Goal: Entertainment & Leisure: Browse casually

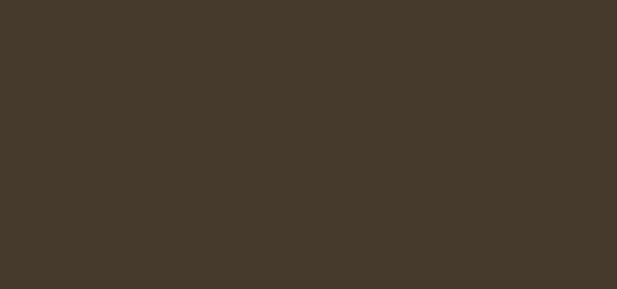
select select "es-419"
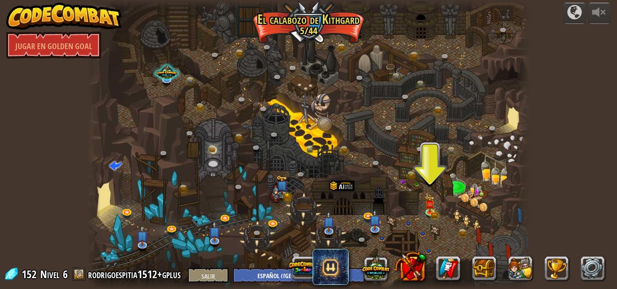
click at [435, 207] on div at bounding box center [308, 144] width 443 height 289
click at [431, 205] on img at bounding box center [430, 200] width 10 height 23
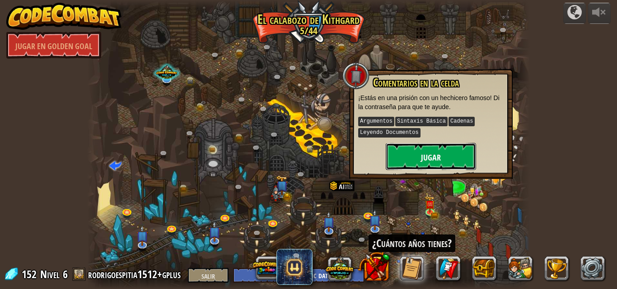
click at [438, 162] on font "Jugar" at bounding box center [431, 157] width 20 height 11
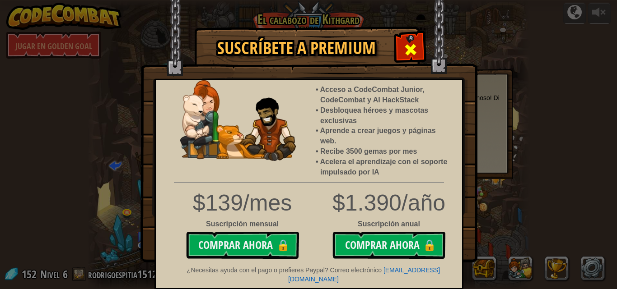
click at [419, 42] on div at bounding box center [410, 48] width 28 height 28
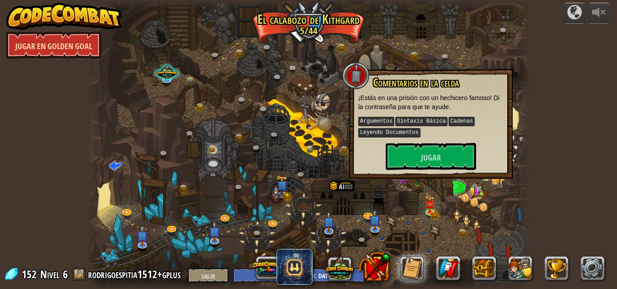
click at [60, 42] on font "Jugar en Golden Goal" at bounding box center [53, 46] width 77 height 11
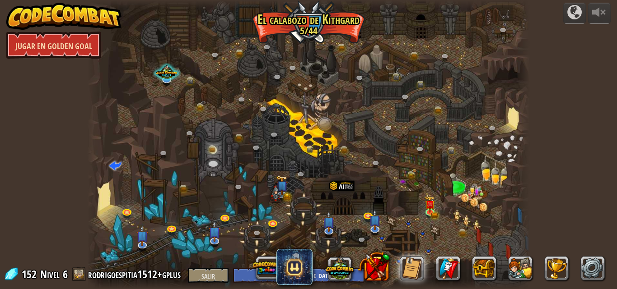
click at [60, 42] on font "Jugar en Golden Goal" at bounding box center [53, 46] width 77 height 11
